Goal: Transaction & Acquisition: Purchase product/service

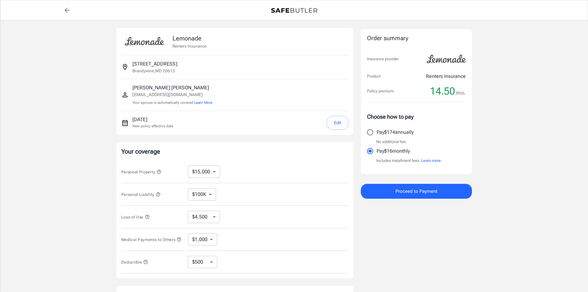
select select "15000"
select select "500"
click at [417, 190] on span "Proceed to Payment" at bounding box center [416, 191] width 42 height 8
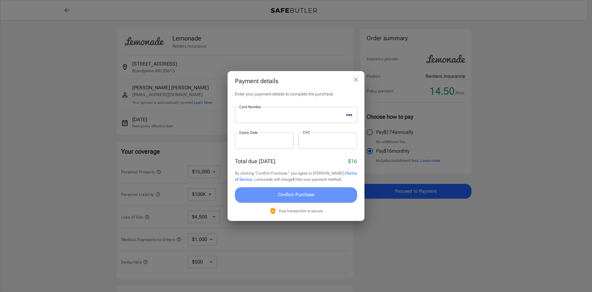
drag, startPoint x: 280, startPoint y: 192, endPoint x: 277, endPoint y: 189, distance: 3.9
click at [281, 192] on span "Confirm Purchase" at bounding box center [296, 194] width 36 height 8
